Goal: Task Accomplishment & Management: Manage account settings

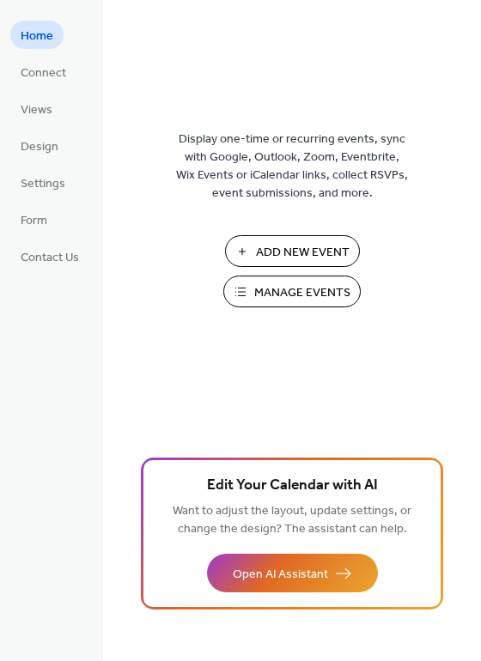
click at [288, 287] on span "Manage Events" at bounding box center [302, 293] width 96 height 18
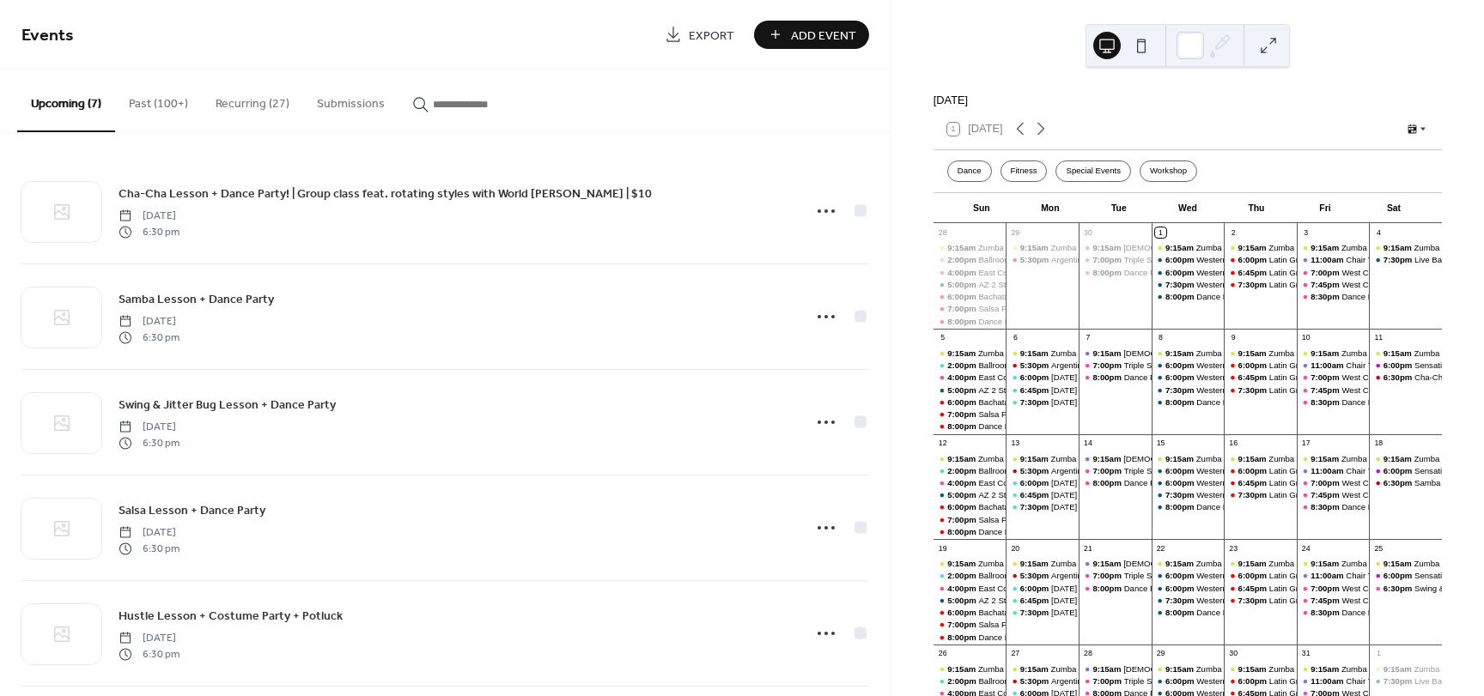
click at [252, 112] on button "Recurring (27)" at bounding box center [252, 100] width 101 height 61
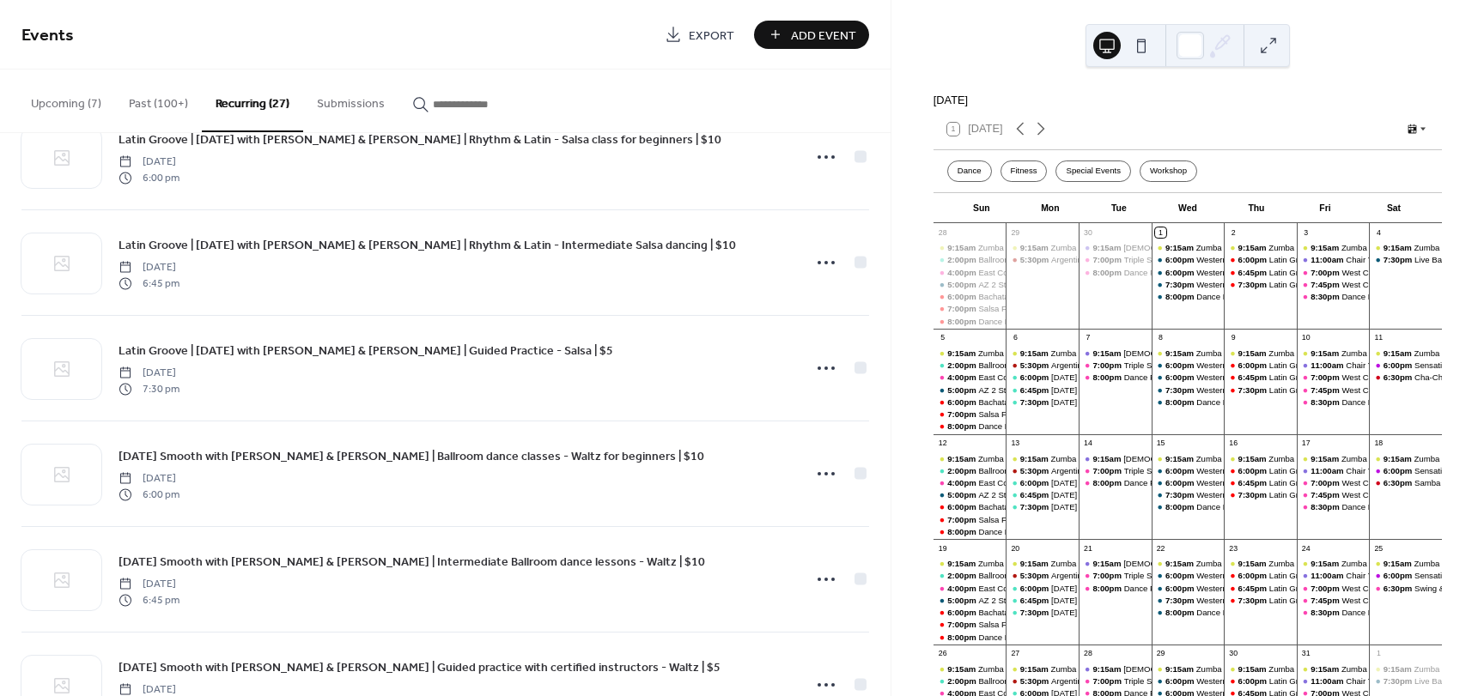
scroll to position [2167, 0]
